Goal: Information Seeking & Learning: Learn about a topic

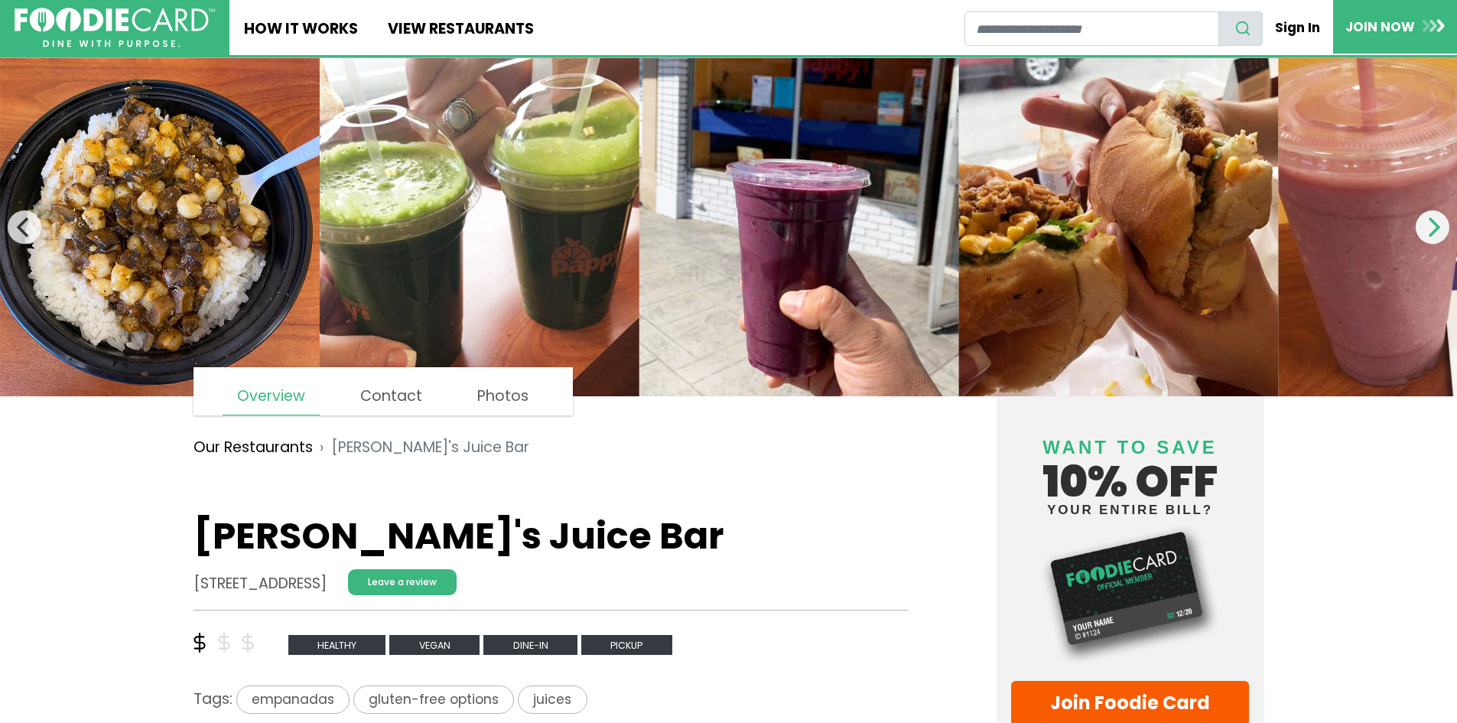
click at [1427, 226] on icon "Next" at bounding box center [1433, 227] width 20 height 20
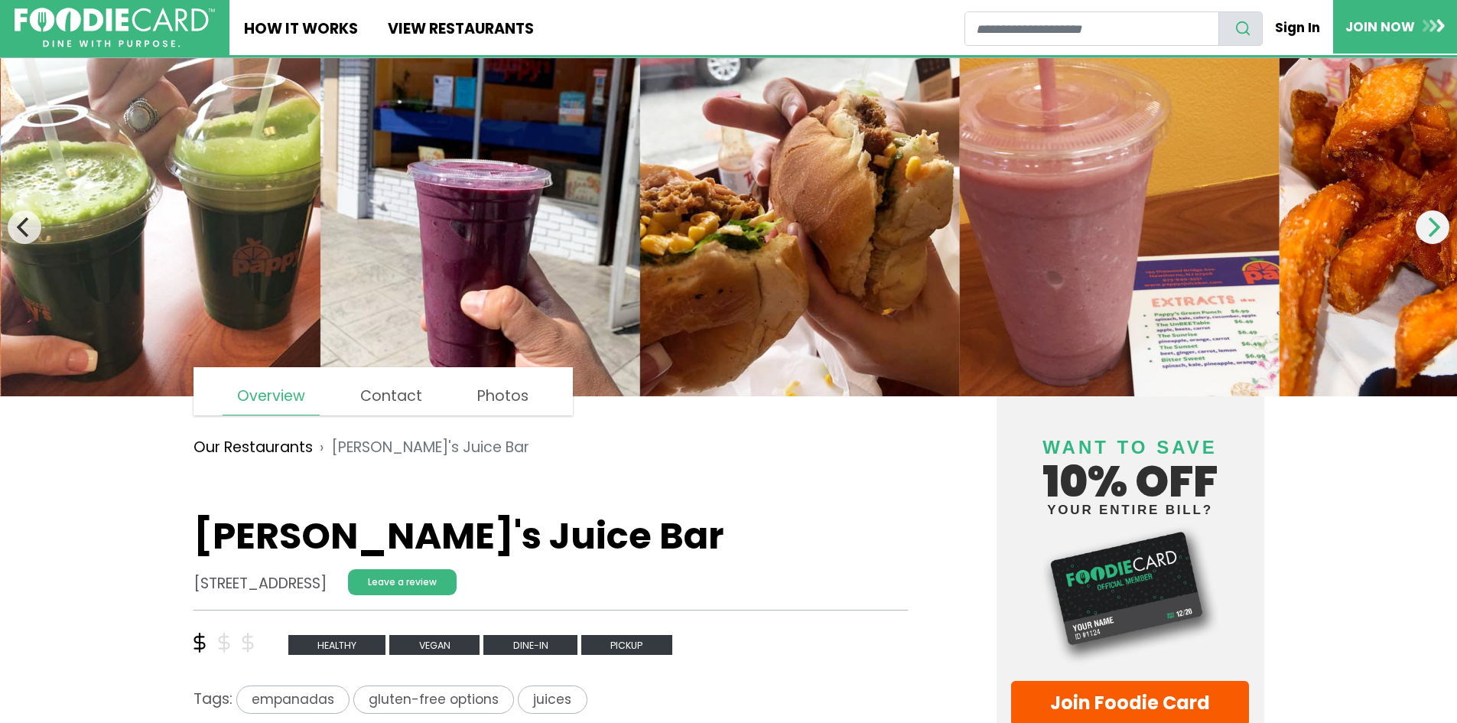
click at [1427, 226] on icon "Next" at bounding box center [1433, 227] width 20 height 20
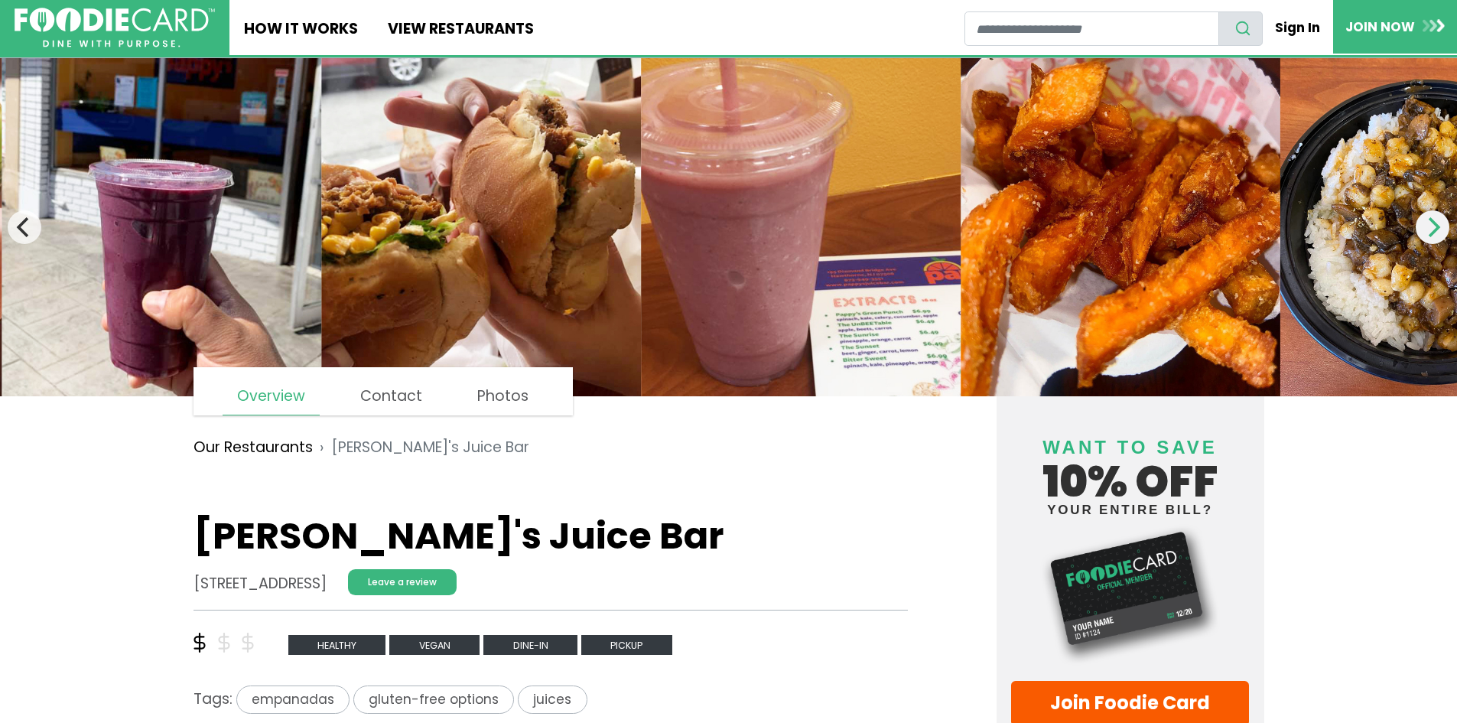
click at [1427, 226] on icon "Next" at bounding box center [1433, 227] width 20 height 20
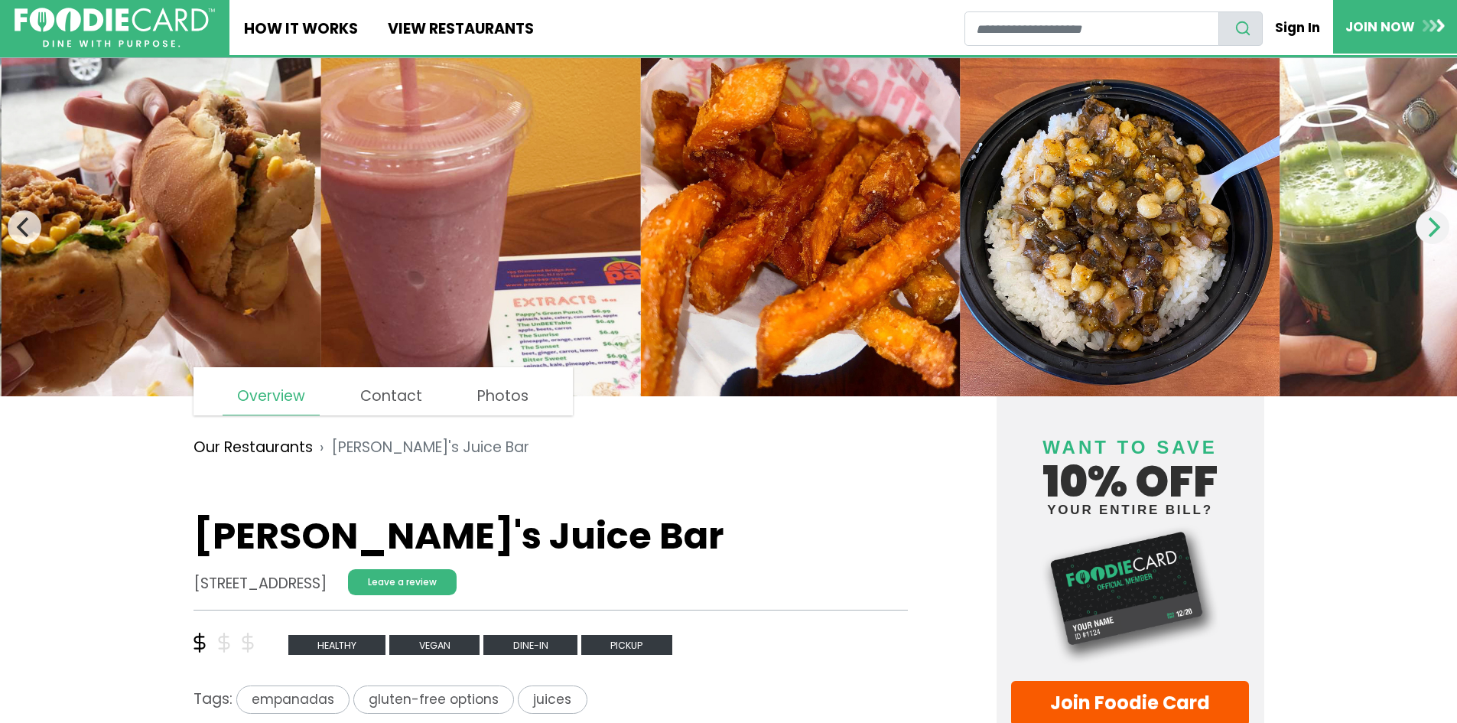
click at [1427, 226] on icon "Next" at bounding box center [1433, 227] width 20 height 20
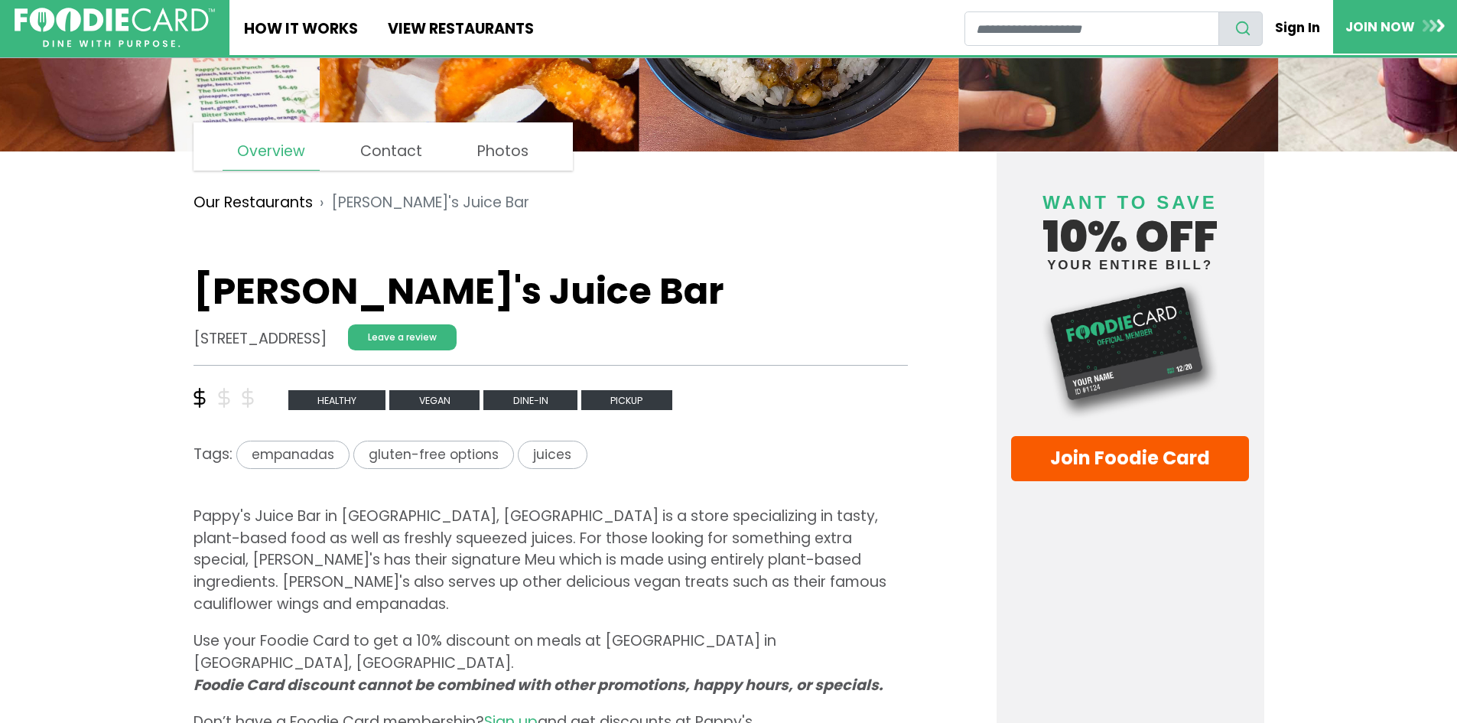
scroll to position [306, 0]
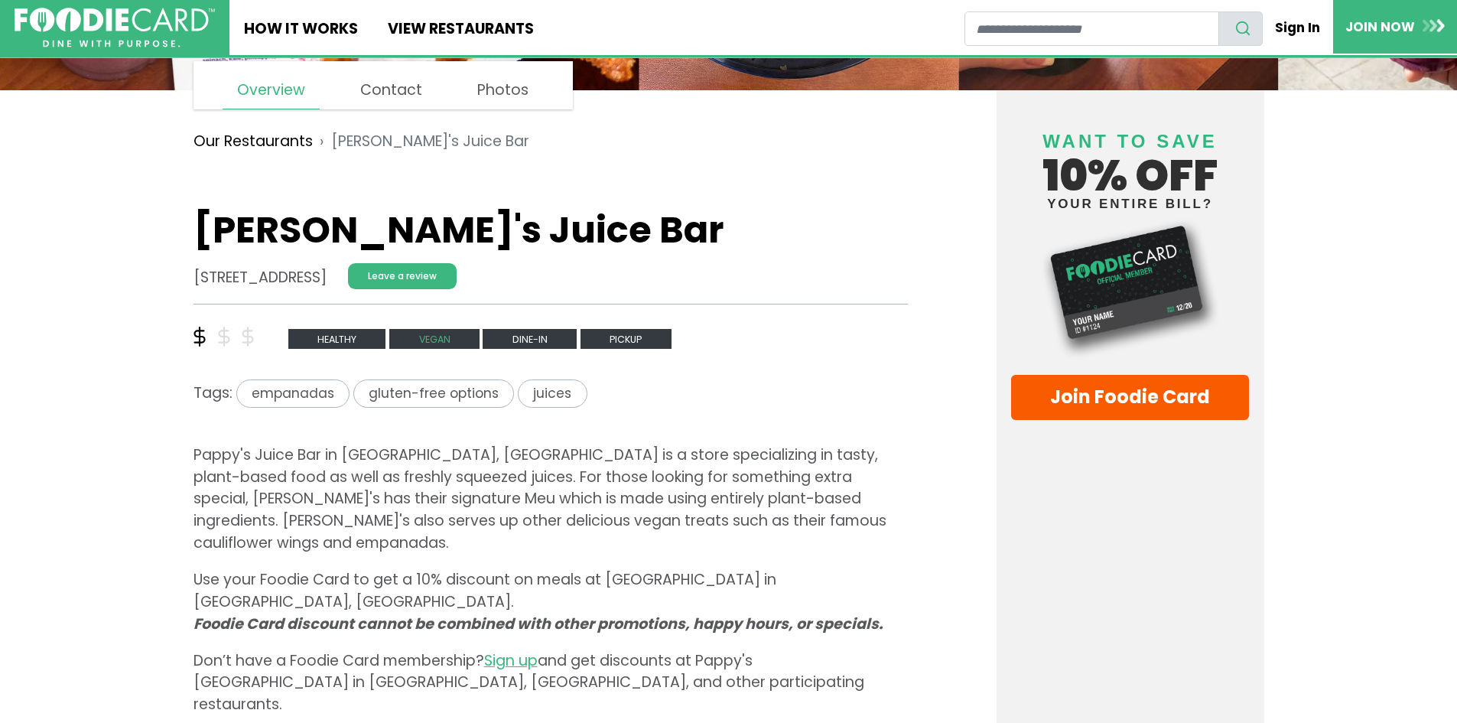
click at [429, 331] on span "vegan" at bounding box center [434, 339] width 90 height 21
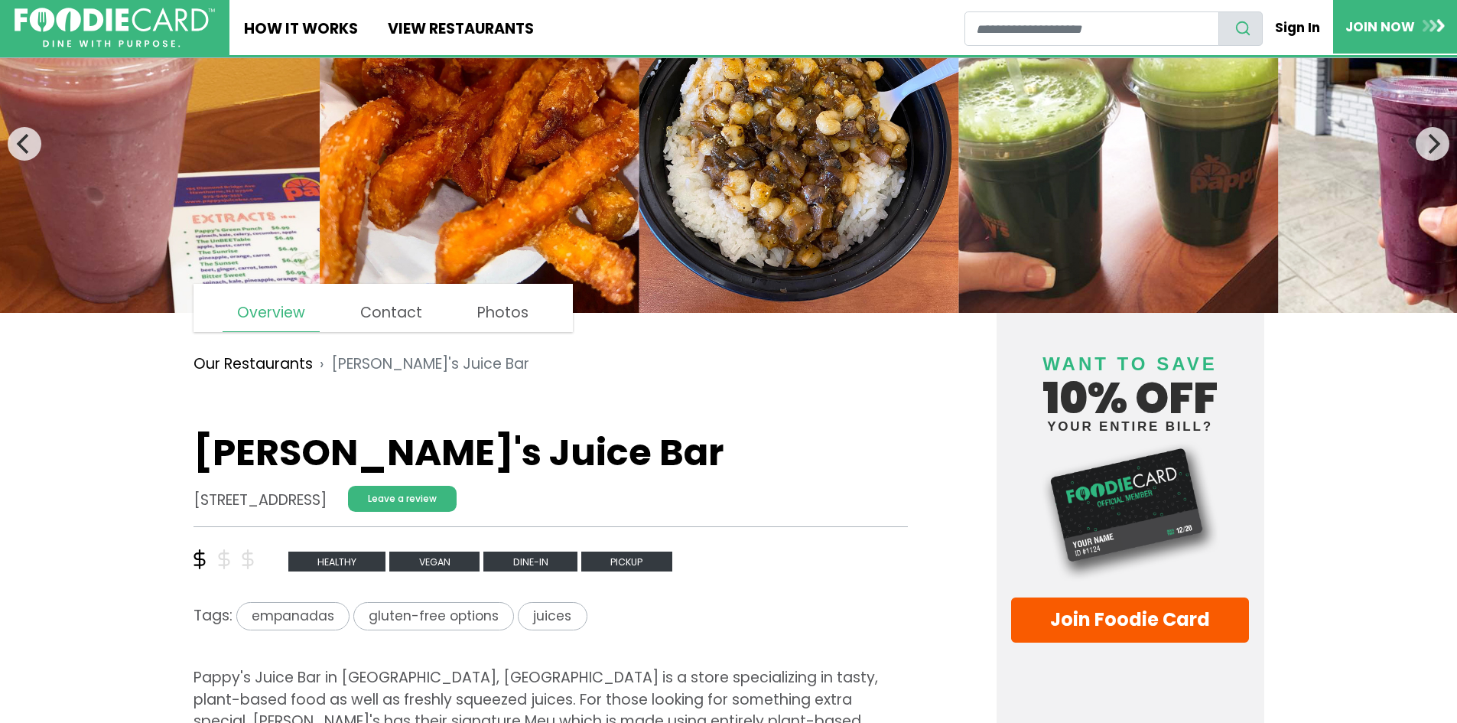
scroll to position [76, 0]
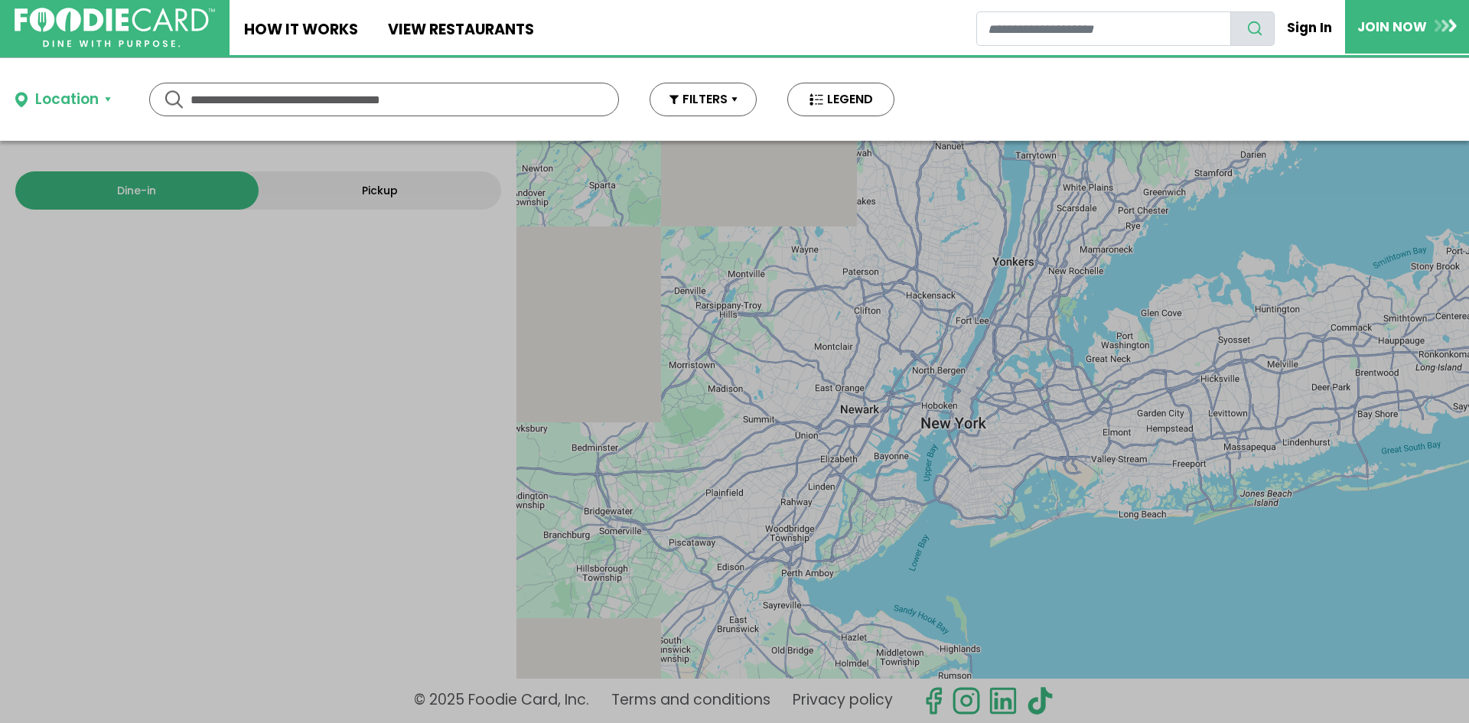
type input "*****"
